Goal: Information Seeking & Learning: Learn about a topic

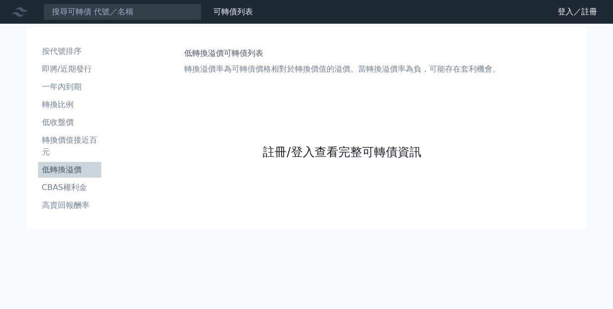
click at [280, 153] on link "註冊/登入查看完整可轉債資訊" at bounding box center [342, 152] width 158 height 16
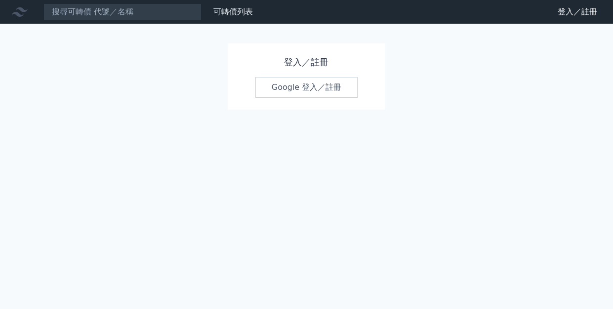
click at [319, 86] on link "Google 登入／註冊" at bounding box center [306, 87] width 103 height 21
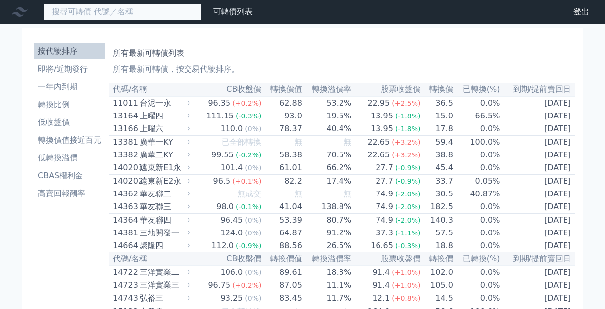
click at [82, 16] on input at bounding box center [122, 11] width 158 height 17
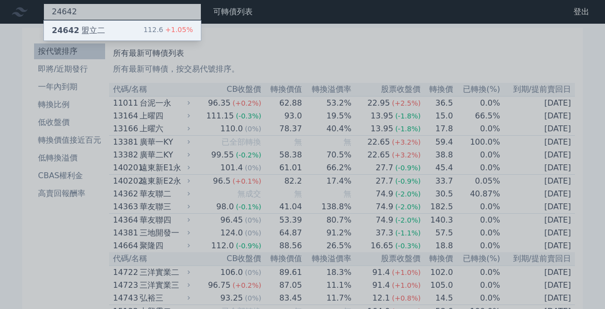
type input "24642"
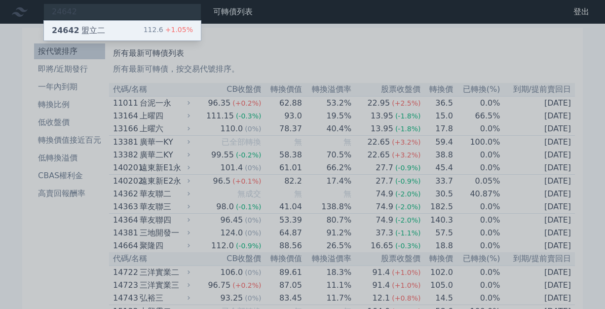
click at [68, 33] on span "24642" at bounding box center [66, 30] width 28 height 9
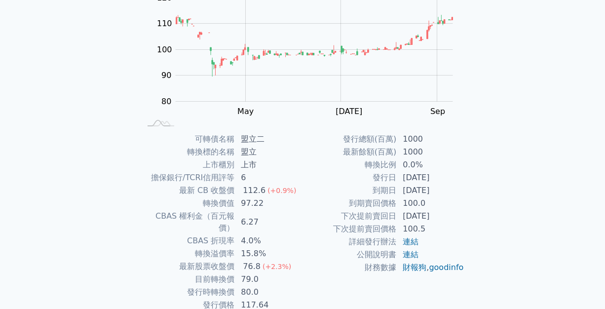
scroll to position [148, 0]
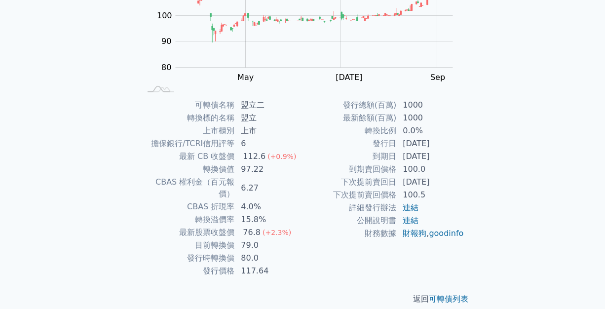
click at [334, 293] on p "返回 可轉債列表" at bounding box center [303, 299] width 348 height 12
click at [125, 250] on div "可轉債列表 › 24642 盟立二 24642 盟立二 可轉債詳細資訊 Zoom Out 100 75 80 85 90 130 100 120 110 70…" at bounding box center [302, 98] width 379 height 445
click at [92, 158] on div "可轉債列表 財務數據 可轉債列表 財務數據 登出 登出 可轉債列表 › 24642 盟立二 24642 盟立二 可轉債詳細資訊 Zoom Out 100 75…" at bounding box center [302, 86] width 605 height 469
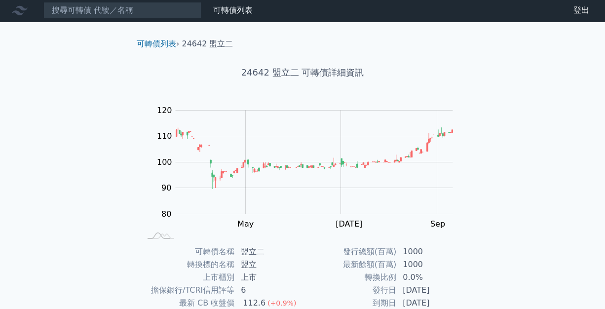
scroll to position [0, 0]
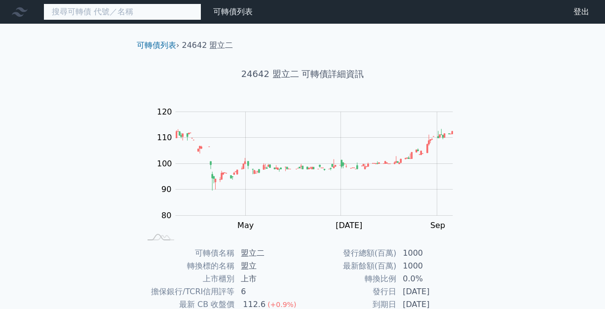
click at [102, 11] on input at bounding box center [122, 11] width 158 height 17
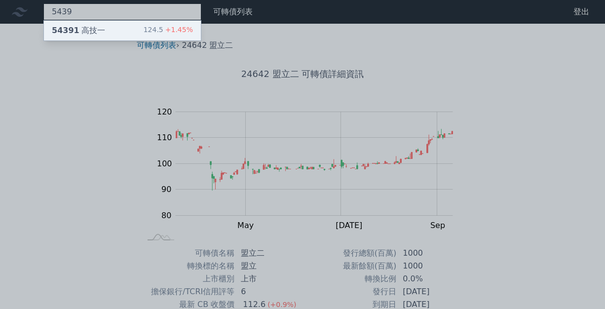
type input "5439"
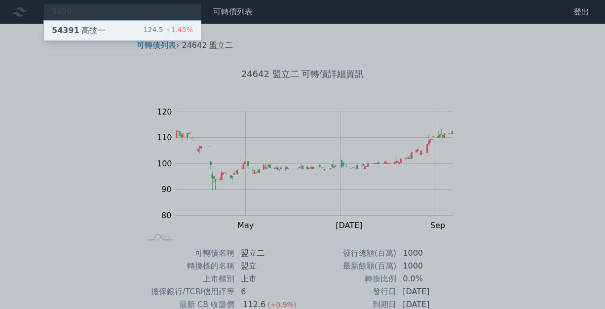
click at [103, 30] on div "54391 高技一 124.5 +1.45%" at bounding box center [122, 31] width 157 height 20
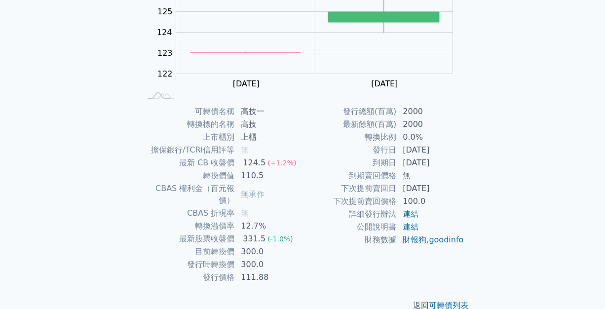
scroll to position [148, 0]
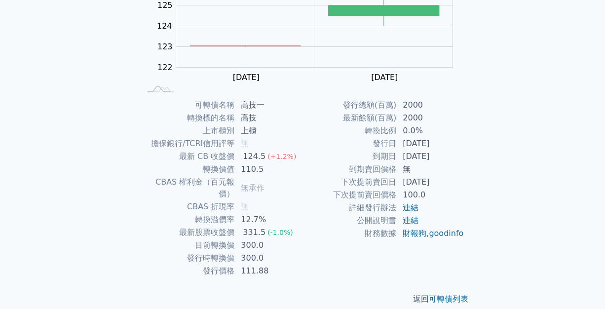
click at [403, 187] on td "[DATE]" at bounding box center [431, 182] width 68 height 13
click at [152, 138] on td "擔保銀行/TCRI信用評等" at bounding box center [188, 143] width 94 height 13
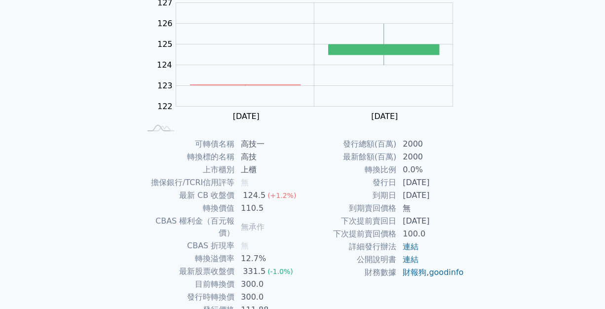
scroll to position [0, 0]
